Goal: Transaction & Acquisition: Book appointment/travel/reservation

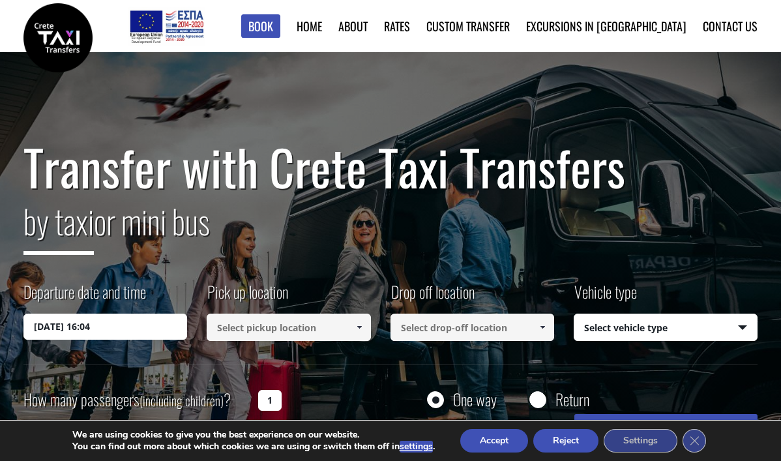
click at [74, 325] on input "17/09/2025 16:04" at bounding box center [105, 327] width 164 height 26
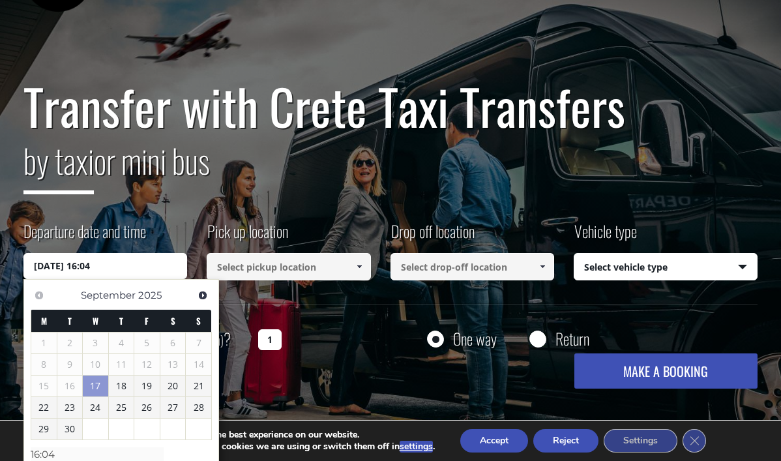
scroll to position [61, 0]
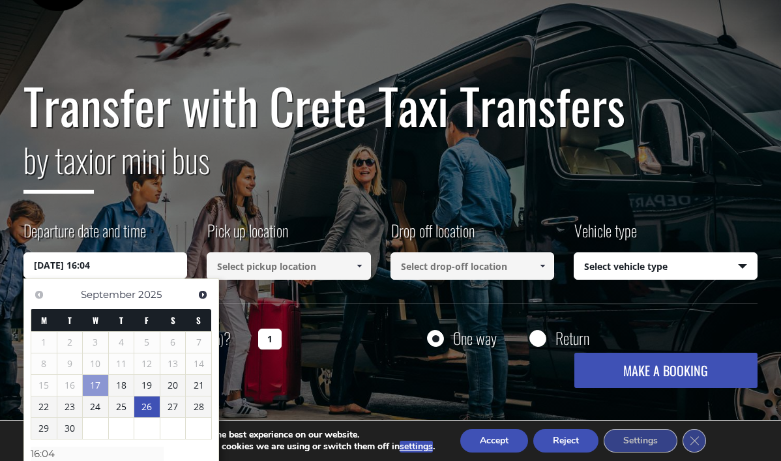
click at [145, 406] on link "26" at bounding box center [146, 406] width 25 height 21
type input "26/09/2025 00:00"
click at [133, 270] on input "26/09/2025 00:00" at bounding box center [105, 265] width 164 height 26
click at [134, 267] on input "26/09/2025 00:00" at bounding box center [105, 265] width 164 height 26
click at [350, 321] on div "Transfer with Crete Taxi Transfers by taxi or mini bus Departure date and time …" at bounding box center [390, 233] width 734 height 310
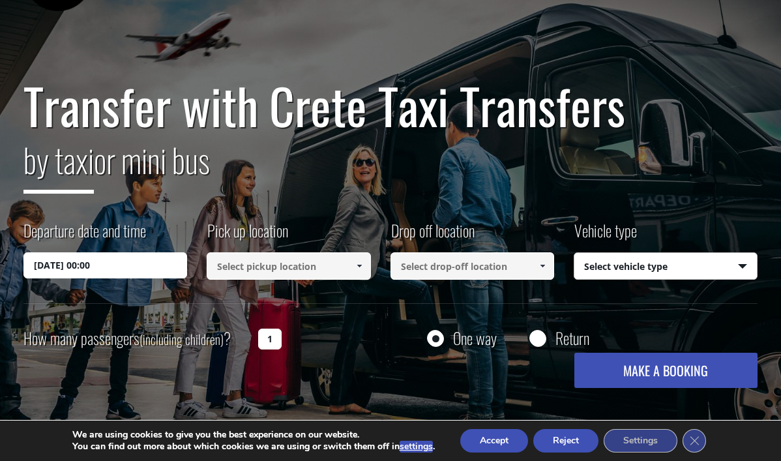
select select "540"
click at [698, 372] on button "MAKE A BOOKING" at bounding box center [666, 370] width 184 height 35
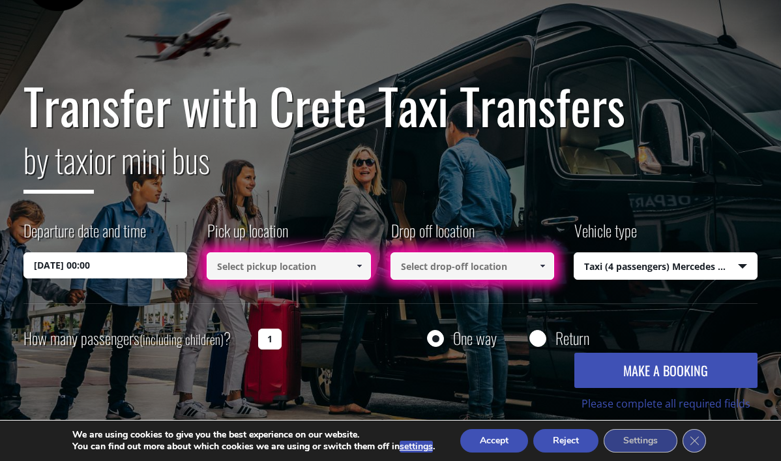
click at [363, 265] on span at bounding box center [359, 266] width 10 height 10
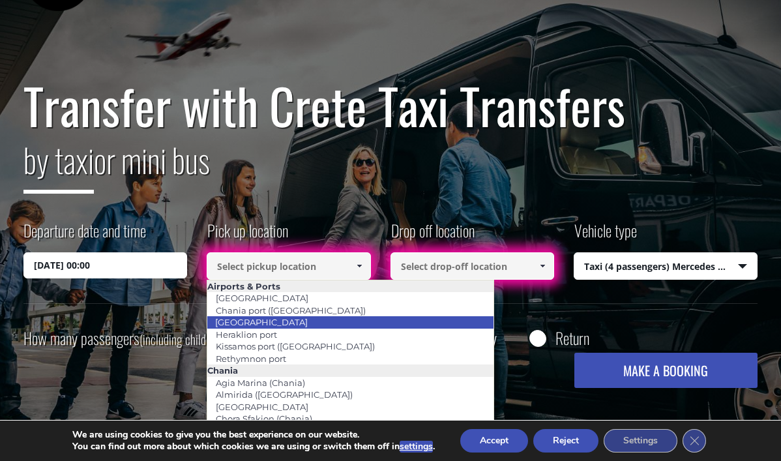
click at [323, 317] on li "[GEOGRAPHIC_DATA]" at bounding box center [350, 322] width 286 height 12
type input "[GEOGRAPHIC_DATA]"
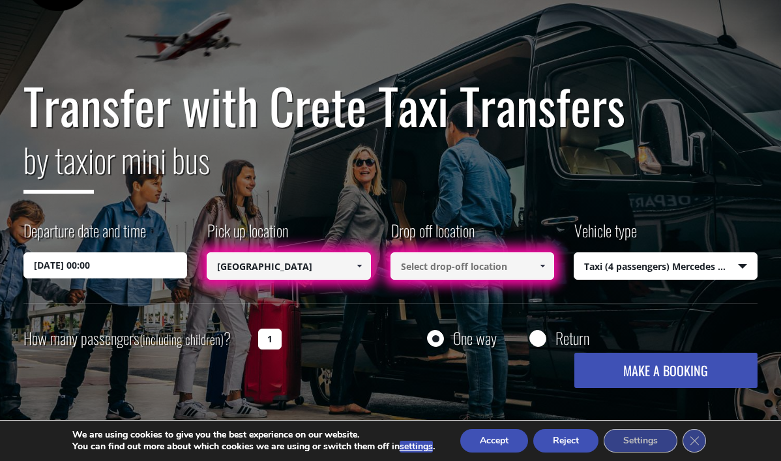
click at [543, 267] on span at bounding box center [542, 266] width 10 height 10
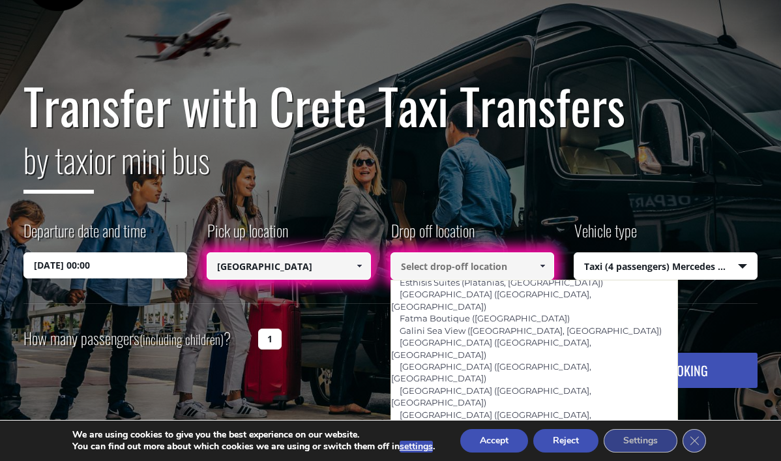
scroll to position [561, 0]
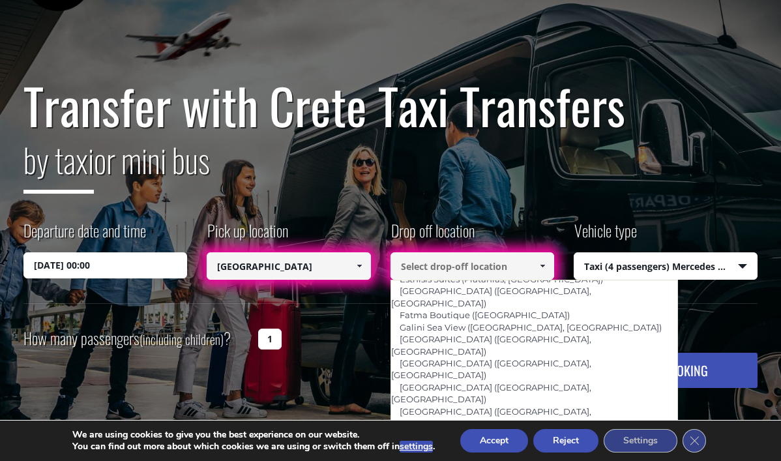
type input "[GEOGRAPHIC_DATA] ([GEOGRAPHIC_DATA], [GEOGRAPHIC_DATA])"
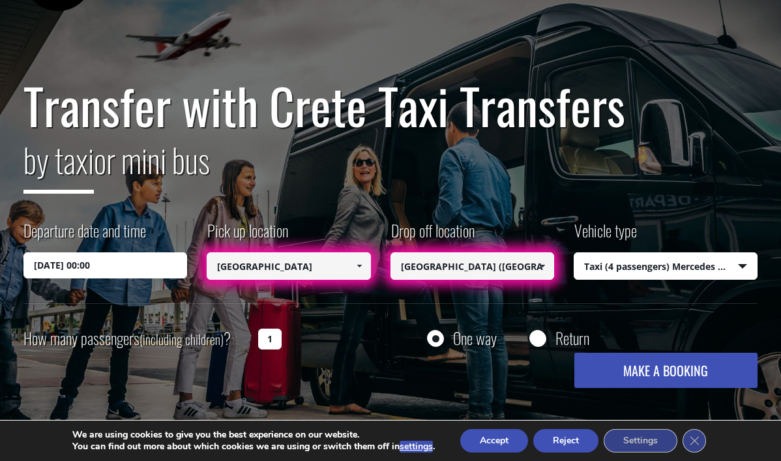
click at [674, 375] on button "MAKE A BOOKING" at bounding box center [666, 370] width 184 height 35
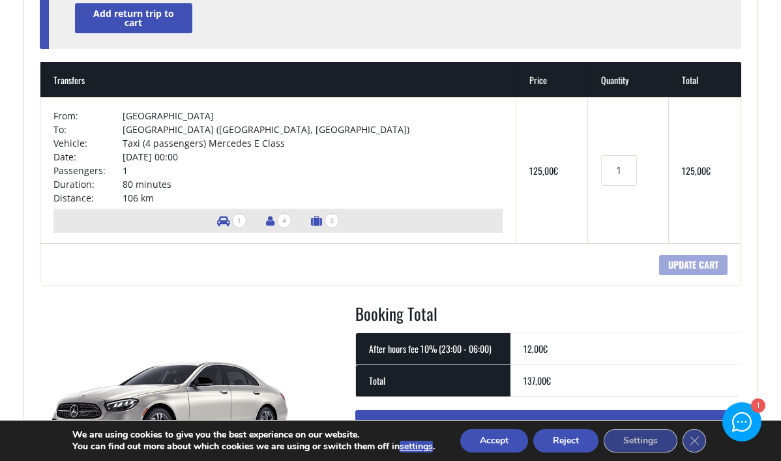
scroll to position [85, 0]
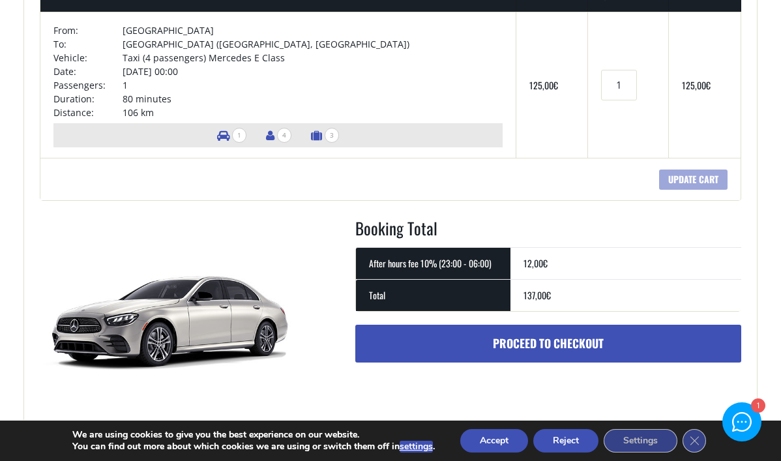
scroll to position [466, 0]
